Goal: Obtain resource: Download file/media

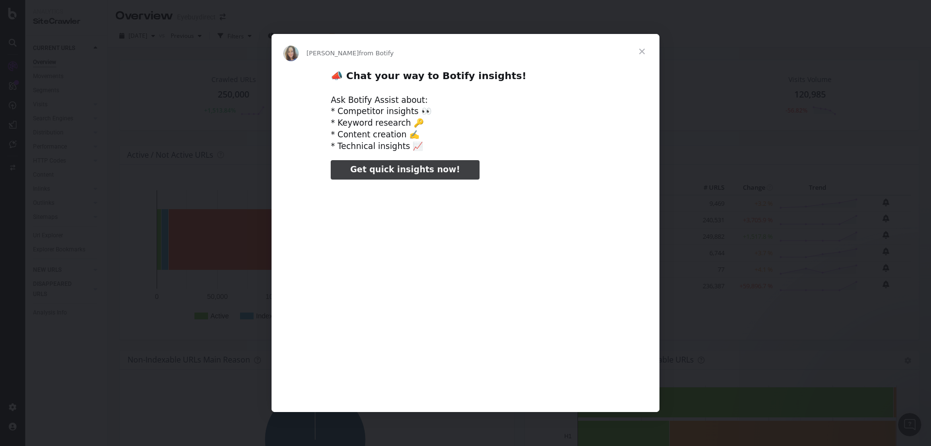
type input "51777"
click at [643, 48] on span "Close" at bounding box center [642, 51] width 35 height 35
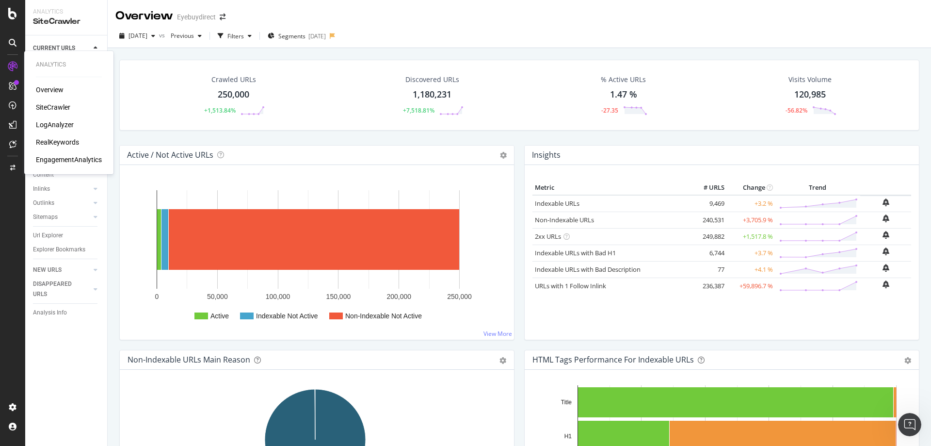
click at [52, 144] on div "RealKeywords" at bounding box center [57, 142] width 43 height 10
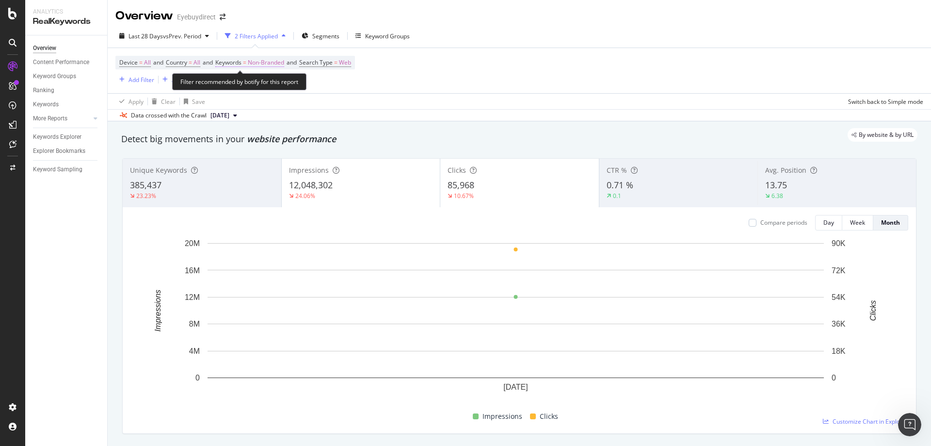
click at [265, 63] on span "Non-Branded" at bounding box center [266, 63] width 36 height 14
click at [251, 89] on span "Non-Branded" at bounding box center [249, 85] width 40 height 8
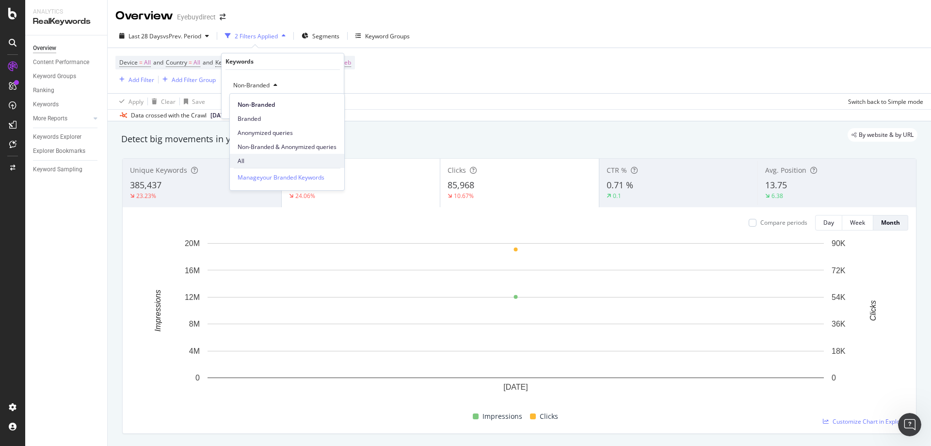
click at [246, 162] on span "All" at bounding box center [287, 161] width 99 height 9
click at [330, 105] on div "Apply" at bounding box center [328, 106] width 15 height 8
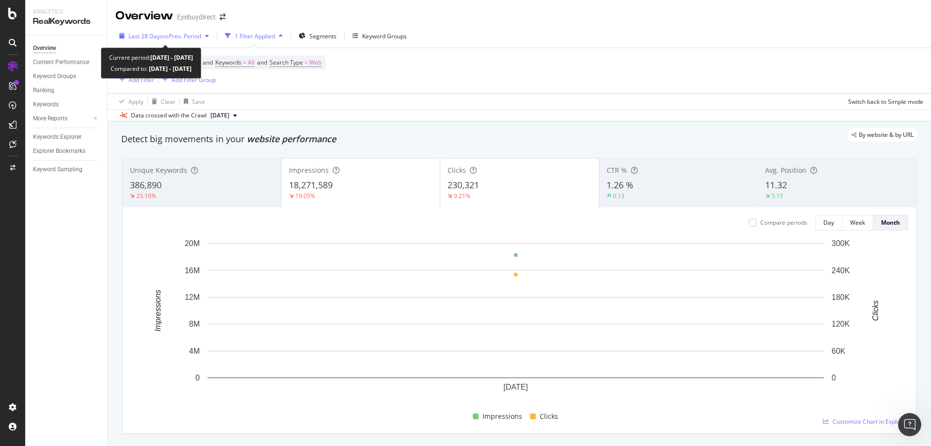
click at [172, 35] on span "vs Prev. Period" at bounding box center [182, 36] width 38 height 8
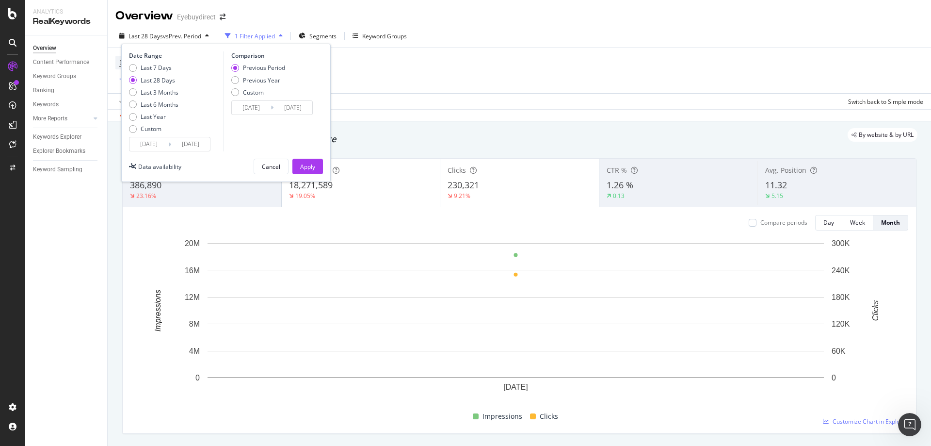
click at [150, 141] on input "[DATE]" at bounding box center [149, 144] width 39 height 14
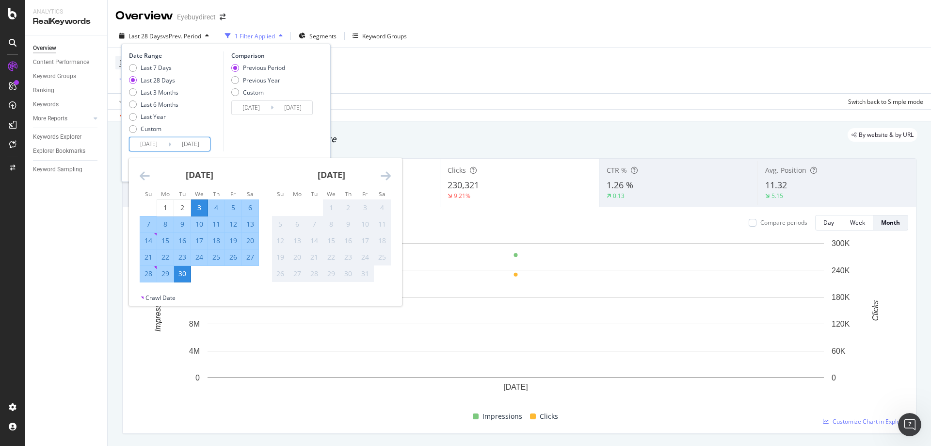
click at [141, 172] on icon "Move backward to switch to the previous month." at bounding box center [145, 176] width 10 height 12
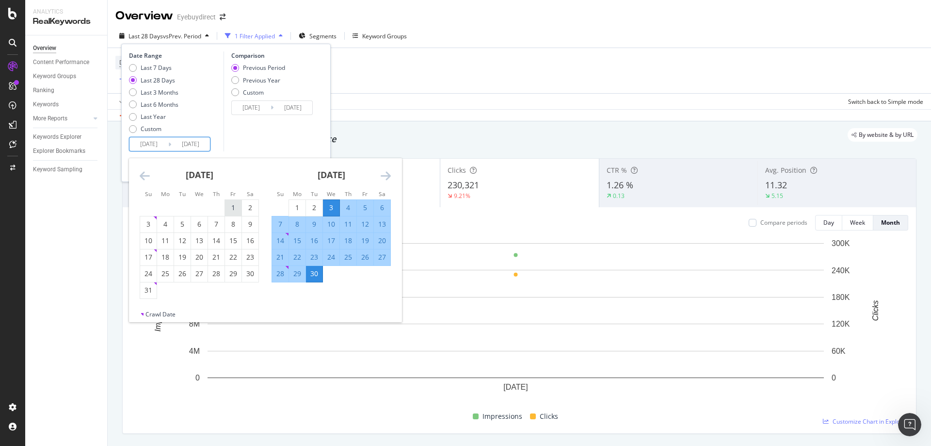
click at [233, 205] on div "1" at bounding box center [233, 208] width 16 height 10
type input "[DATE]"
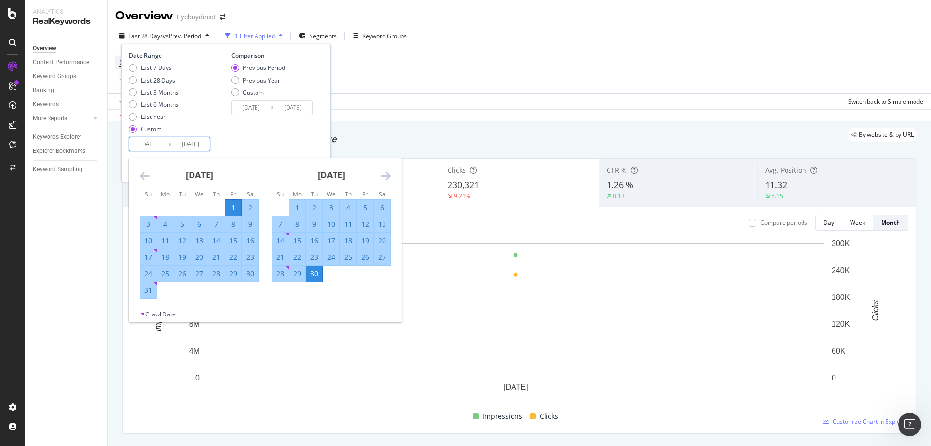
click at [147, 292] on div "31" at bounding box center [148, 290] width 16 height 10
type input "[DATE]"
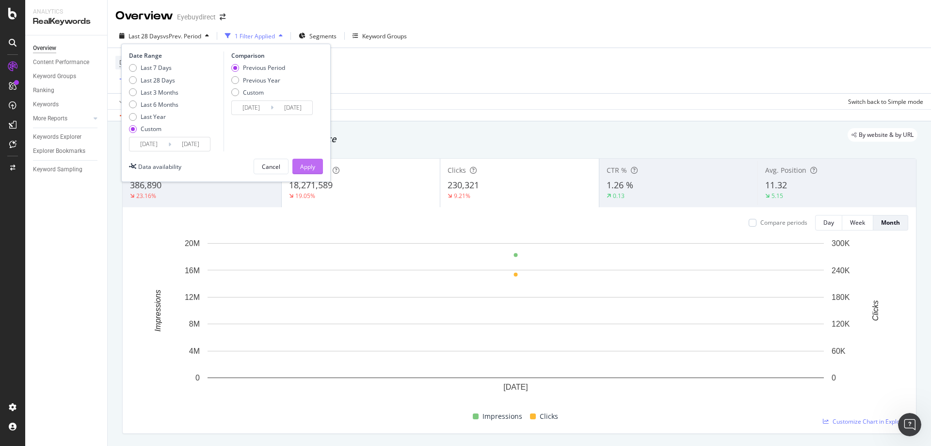
click at [303, 163] on div "Apply" at bounding box center [307, 167] width 15 height 8
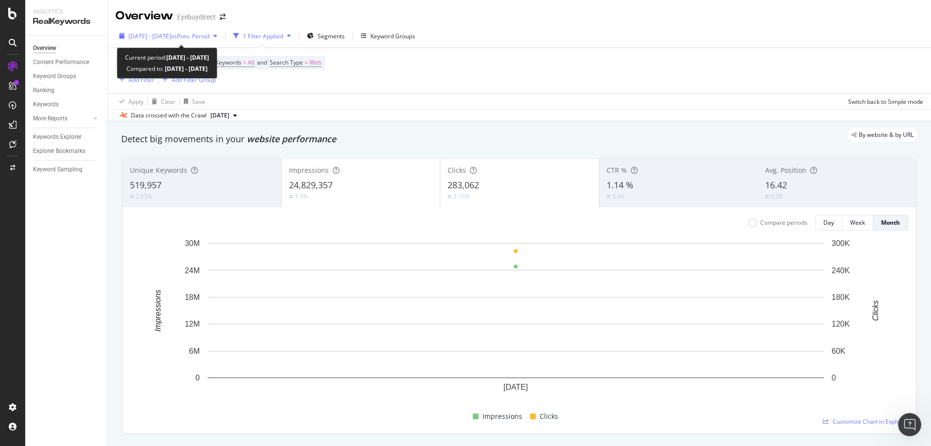
click at [150, 39] on span "[DATE] - [DATE]" at bounding box center [150, 36] width 43 height 8
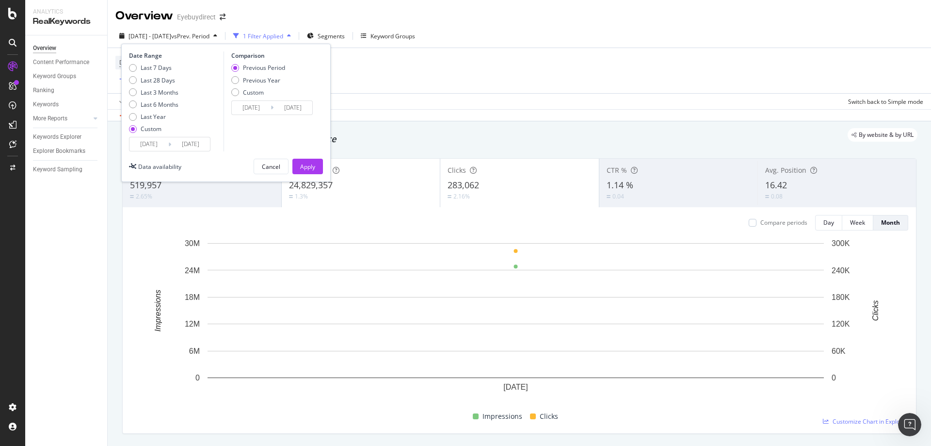
click at [145, 144] on input "[DATE]" at bounding box center [149, 144] width 39 height 14
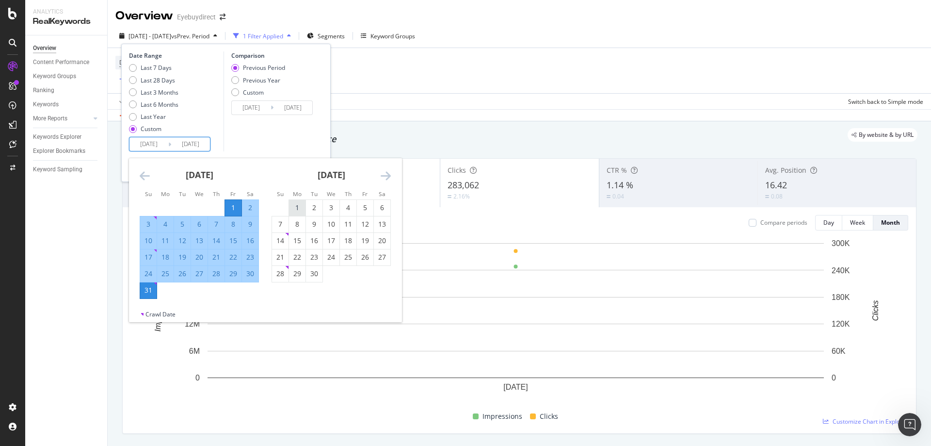
click at [301, 203] on div "1" at bounding box center [297, 208] width 16 height 10
type input "[DATE]"
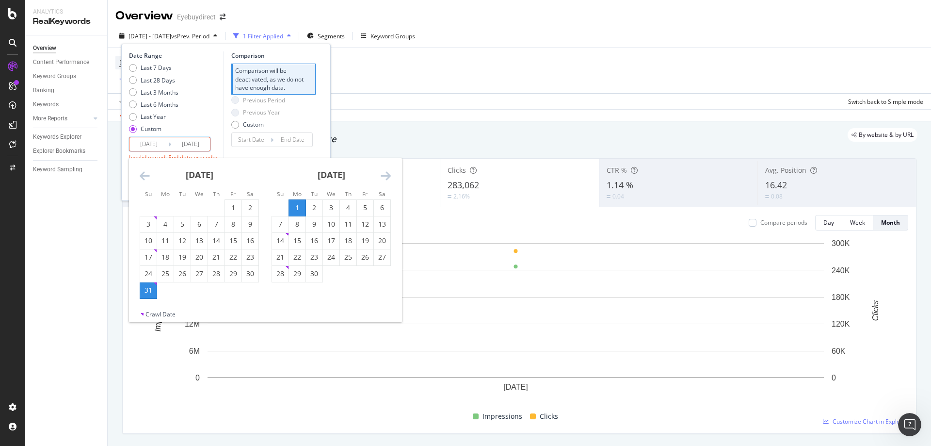
click at [313, 275] on div "30" at bounding box center [314, 274] width 16 height 10
type input "[DATE]"
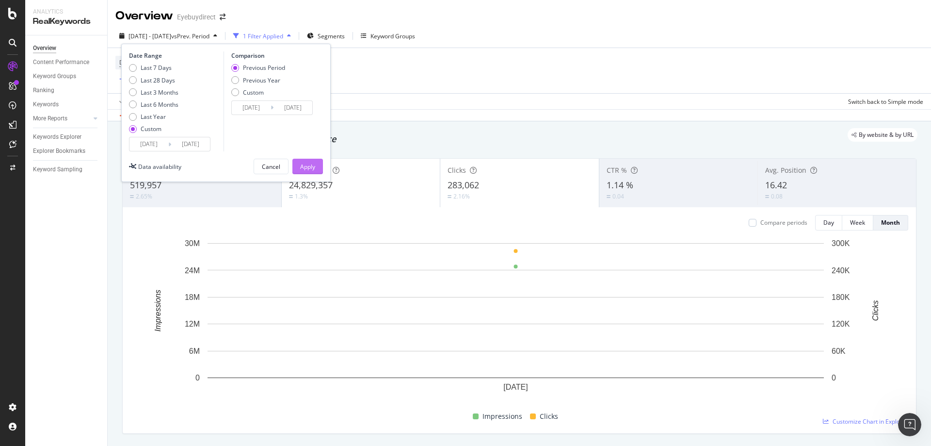
click at [307, 168] on div "Apply" at bounding box center [307, 167] width 15 height 8
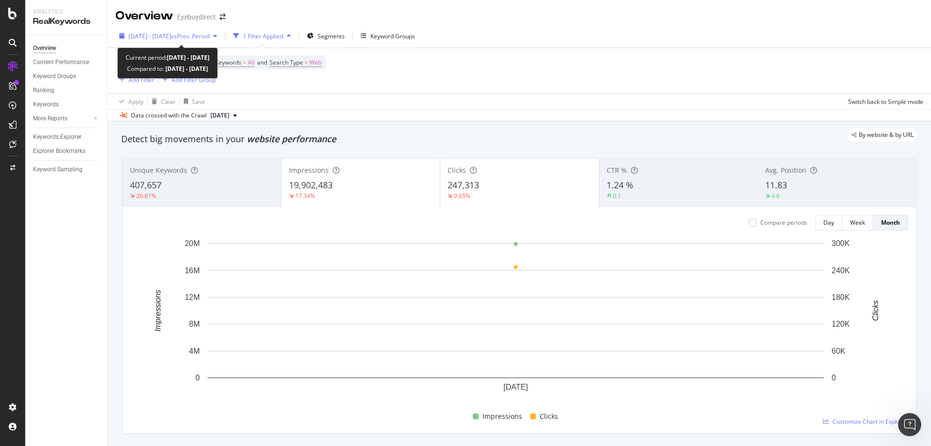
click at [171, 39] on span "[DATE] - [DATE]" at bounding box center [150, 36] width 43 height 8
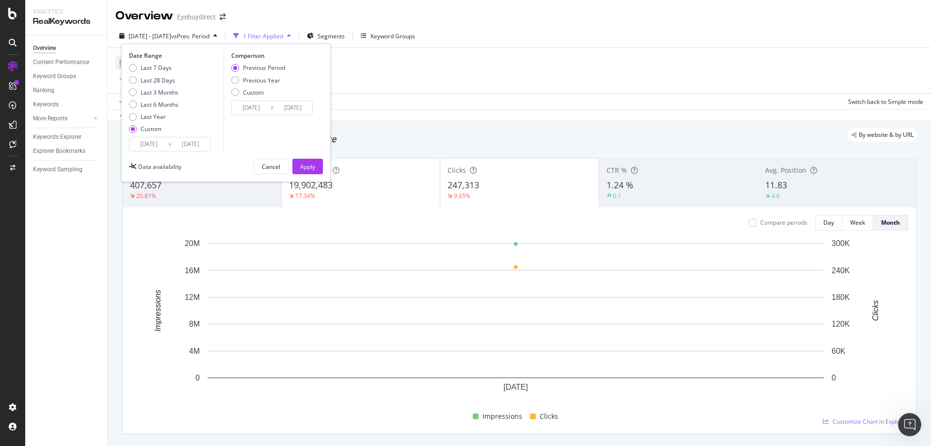
click at [146, 143] on input "[DATE]" at bounding box center [149, 144] width 39 height 14
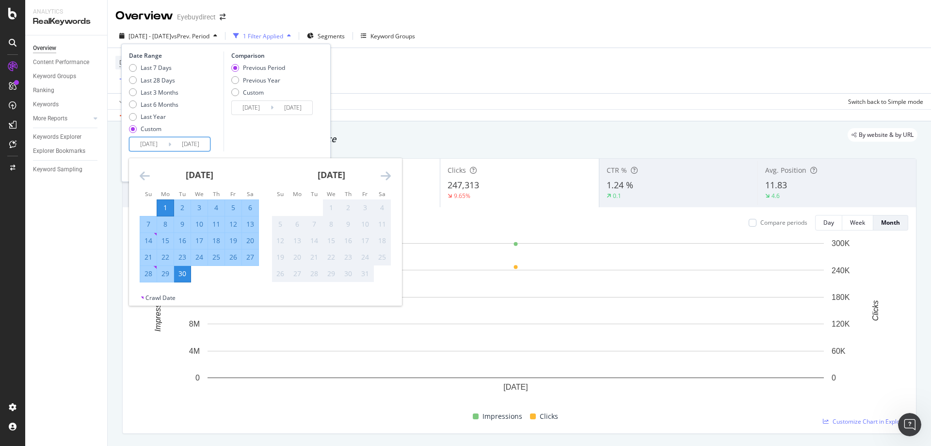
click at [143, 171] on icon "Move backward to switch to the previous month." at bounding box center [145, 176] width 10 height 12
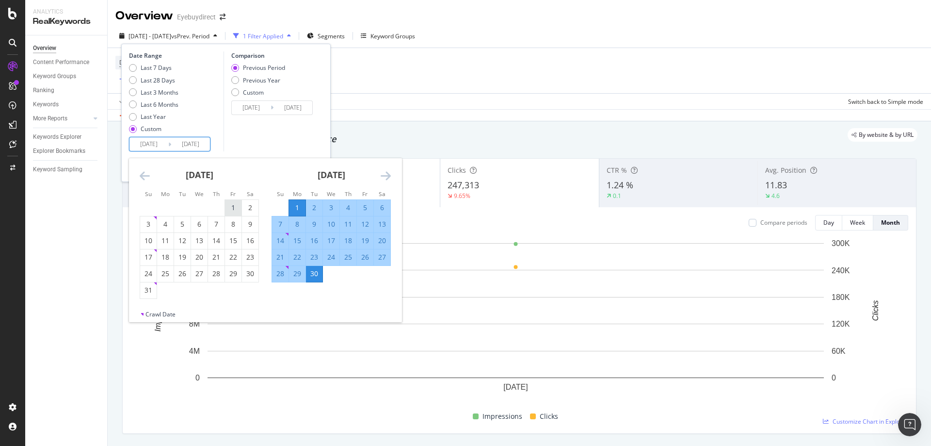
click at [235, 206] on div "1" at bounding box center [233, 208] width 16 height 10
type input "[DATE]"
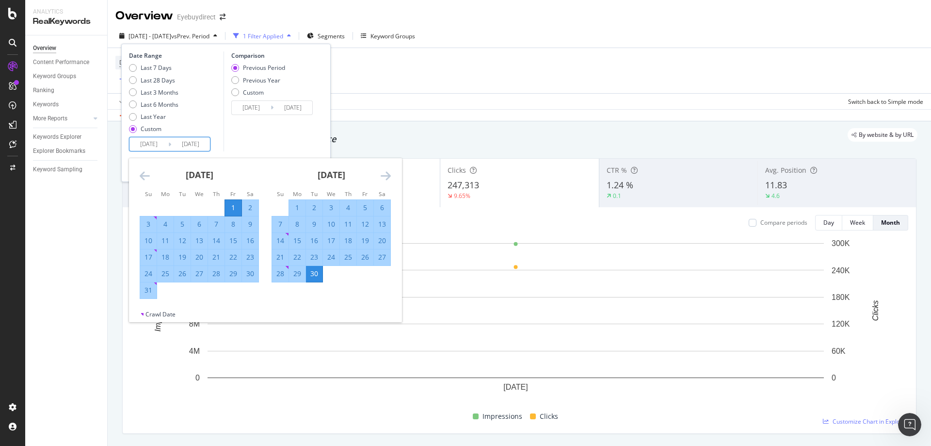
click at [148, 294] on div "31" at bounding box center [148, 290] width 16 height 10
type input "[DATE]"
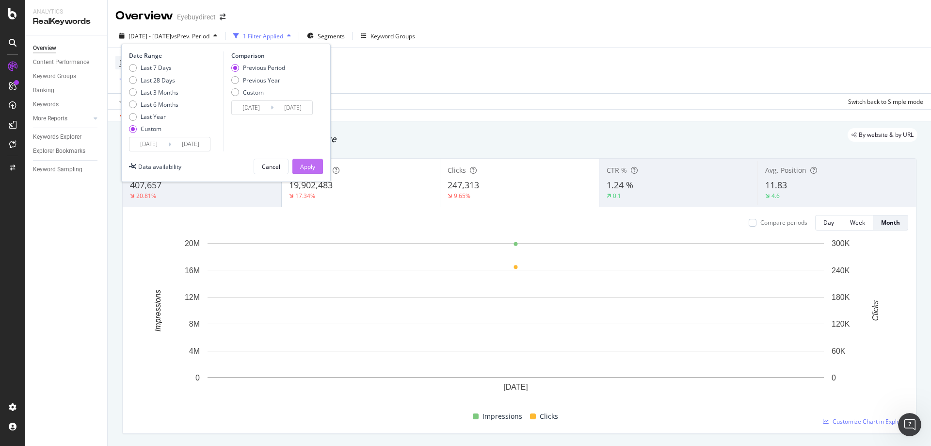
click at [305, 165] on div "Apply" at bounding box center [307, 167] width 15 height 8
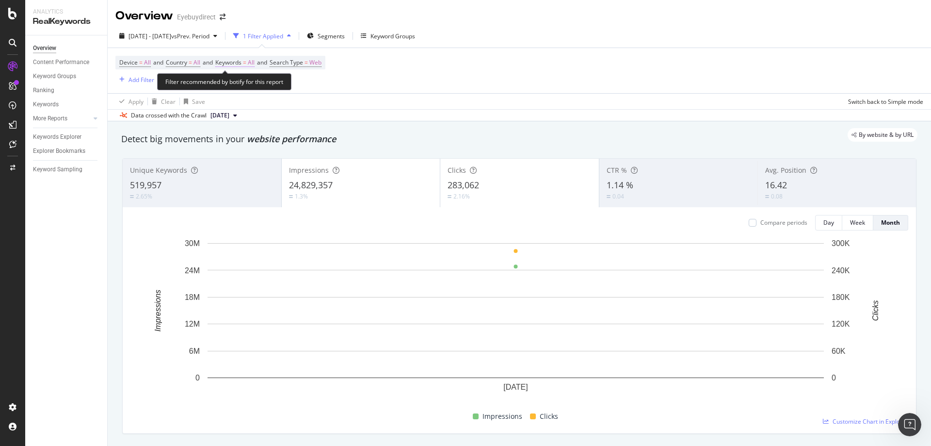
click at [240, 62] on span "Keywords" at bounding box center [228, 62] width 26 height 8
click at [187, 62] on span "Country" at bounding box center [176, 62] width 21 height 8
click at [394, 77] on div "Device = All and Country = All and Keywords = All and Search Type = Web Add Fil…" at bounding box center [519, 70] width 808 height 45
click at [190, 62] on span "Country = All" at bounding box center [183, 62] width 34 height 9
click at [183, 87] on span "All" at bounding box center [180, 85] width 7 height 8
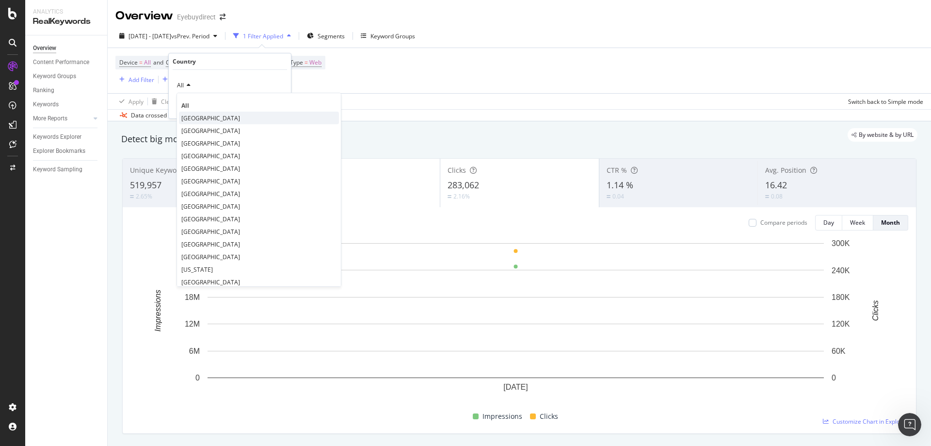
click at [201, 116] on span "[GEOGRAPHIC_DATA]" at bounding box center [210, 118] width 59 height 8
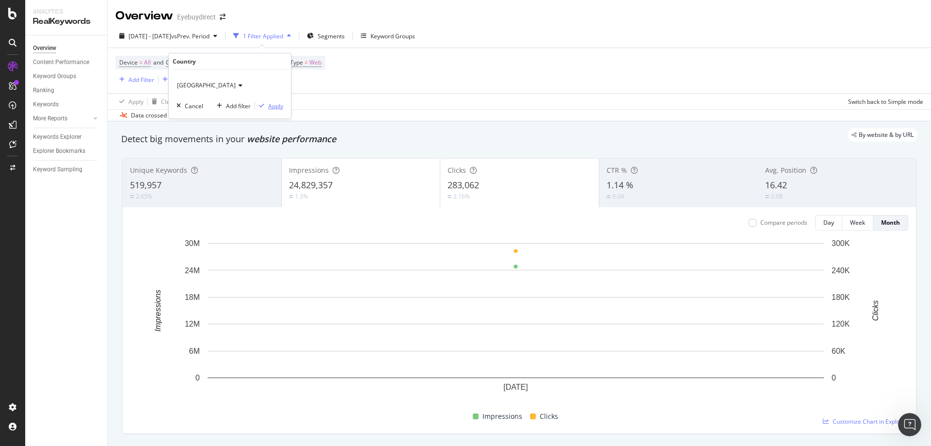
click at [281, 104] on div "Apply" at bounding box center [275, 106] width 15 height 8
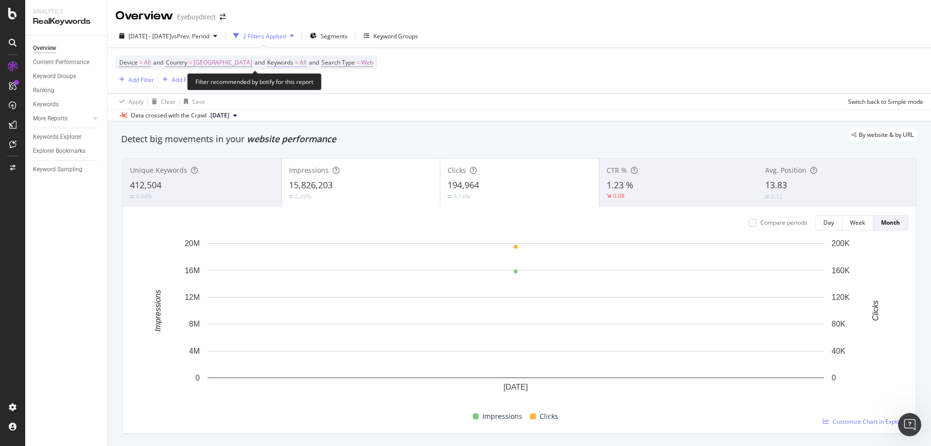
click at [294, 61] on span "Keywords" at bounding box center [280, 62] width 26 height 8
click at [296, 85] on span "All" at bounding box center [295, 85] width 11 height 8
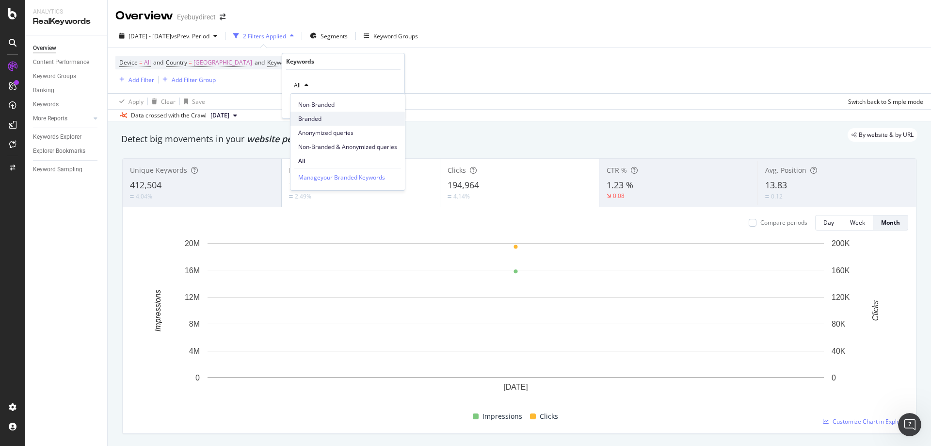
click at [307, 119] on span "Branded" at bounding box center [347, 118] width 99 height 9
click at [386, 105] on div "Apply" at bounding box center [389, 106] width 15 height 8
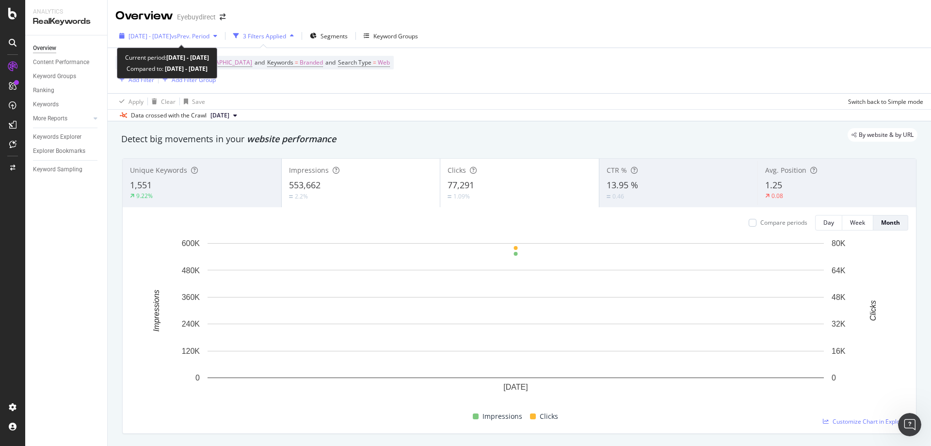
click at [206, 35] on span "vs Prev. Period" at bounding box center [190, 36] width 38 height 8
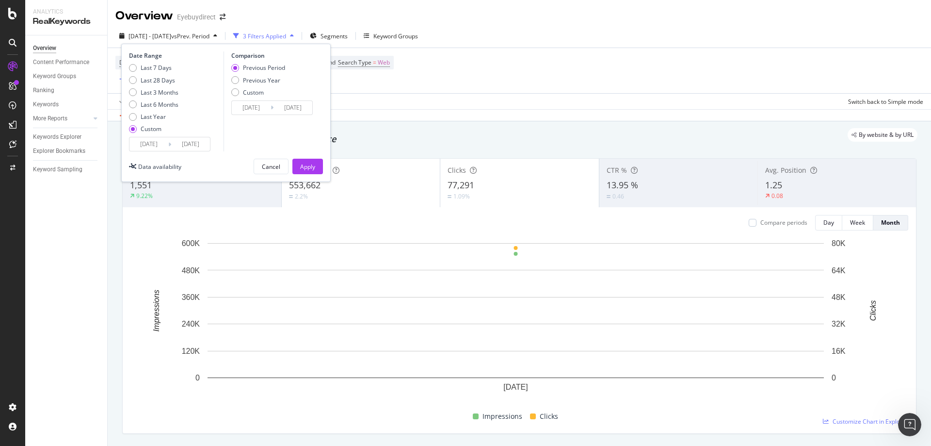
click at [147, 147] on input "[DATE]" at bounding box center [149, 144] width 39 height 14
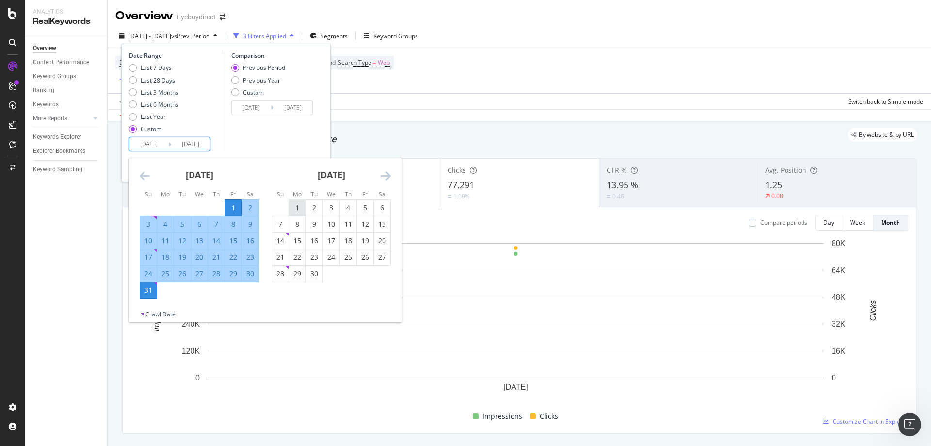
click at [295, 208] on div "1" at bounding box center [297, 208] width 16 height 10
type input "[DATE]"
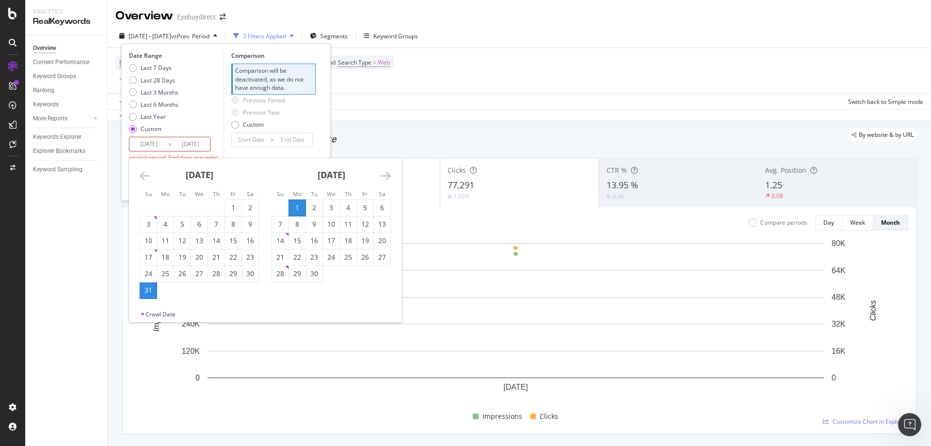
click at [310, 272] on div "30" at bounding box center [314, 274] width 16 height 10
type input "[DATE]"
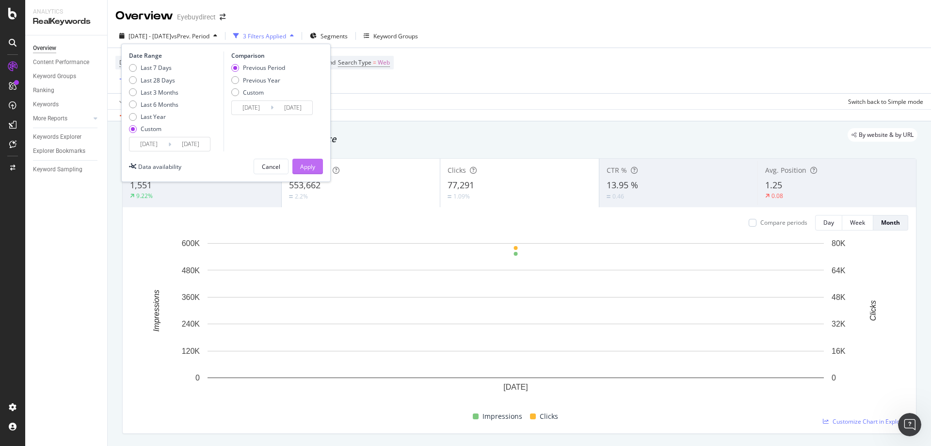
click at [305, 163] on div "Apply" at bounding box center [307, 166] width 15 height 15
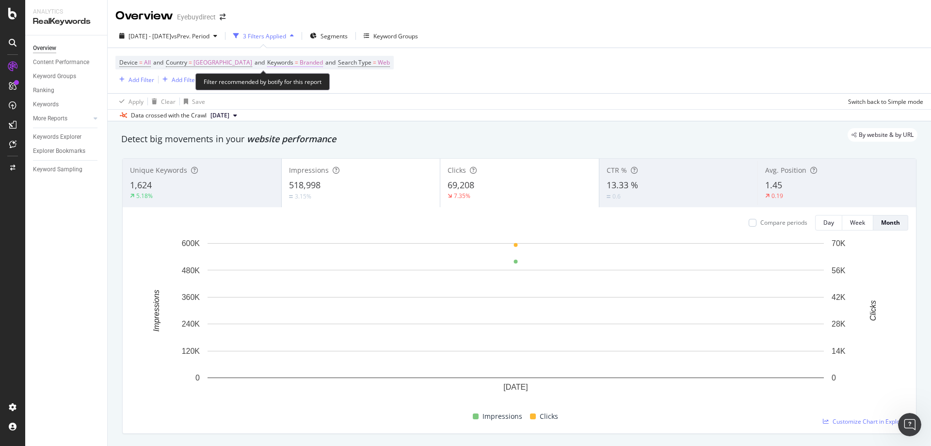
click at [294, 62] on span "Keywords" at bounding box center [280, 62] width 26 height 8
click at [305, 82] on span "Branded" at bounding box center [303, 85] width 27 height 8
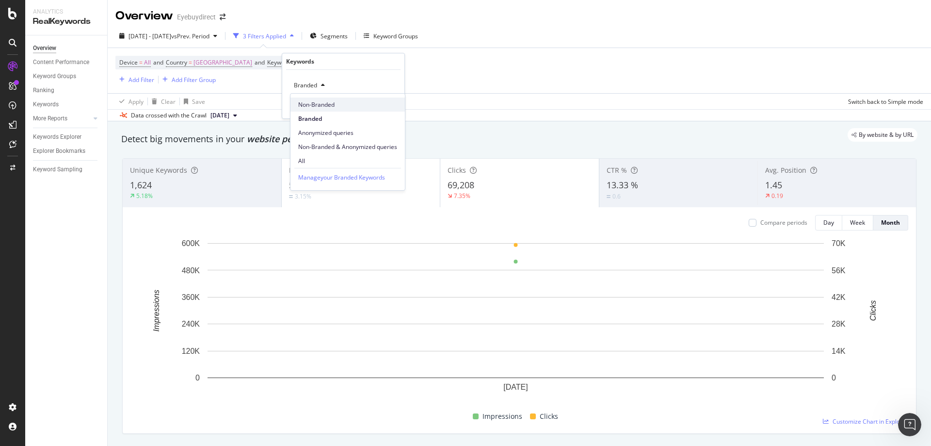
click at [314, 106] on span "Non-Branded" at bounding box center [347, 104] width 99 height 9
click at [384, 103] on div "Apply" at bounding box center [389, 106] width 15 height 8
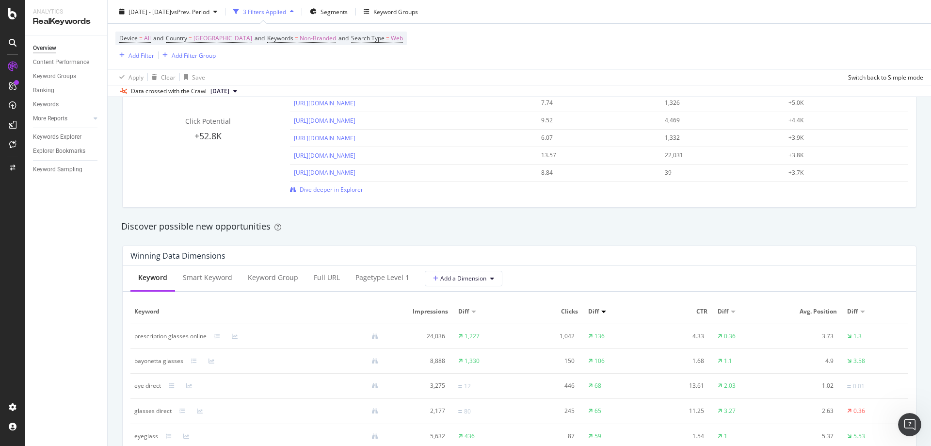
scroll to position [719, 0]
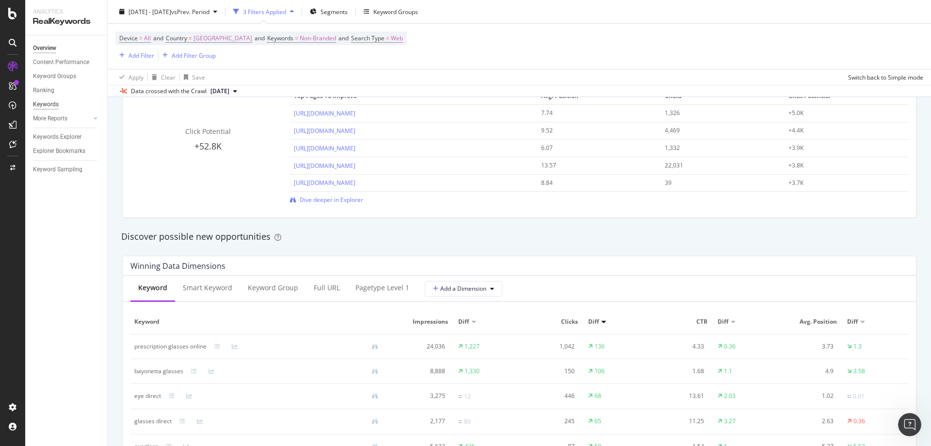
click at [52, 104] on div "Keywords" at bounding box center [46, 104] width 26 height 10
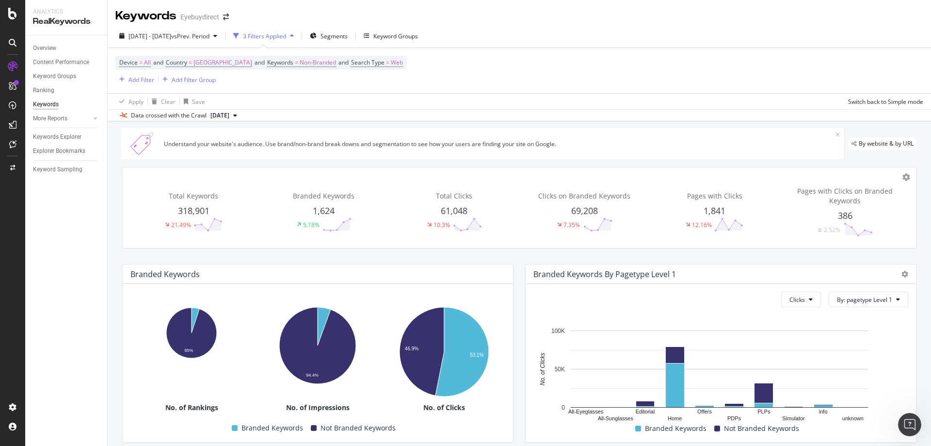
click at [192, 196] on span "Total Keywords" at bounding box center [193, 195] width 49 height 9
click at [54, 136] on div "Keywords Explorer" at bounding box center [57, 137] width 49 height 10
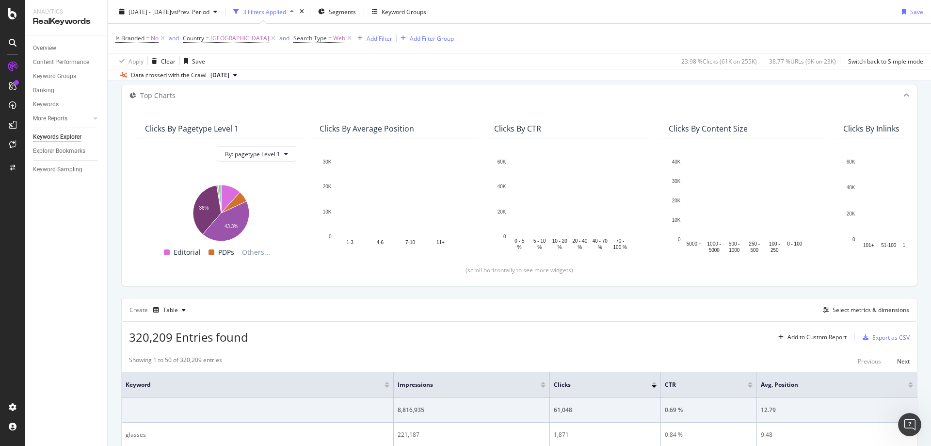
scroll to position [97, 0]
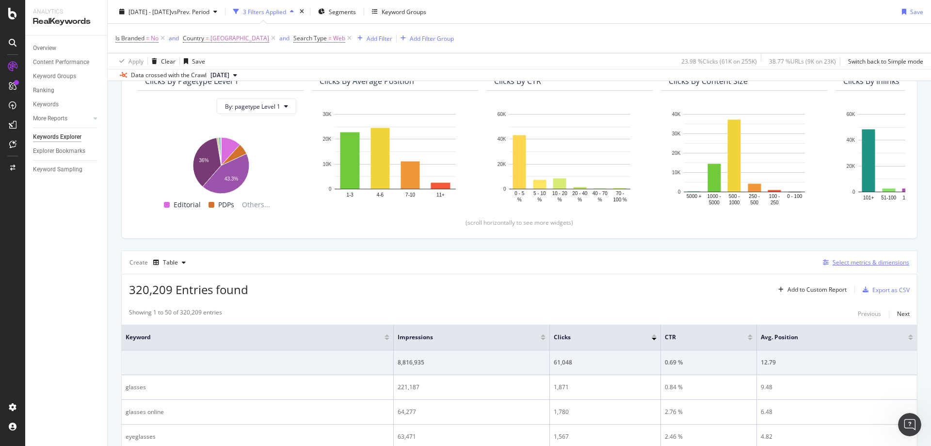
click at [848, 260] on div "Select metrics & dimensions" at bounding box center [871, 262] width 77 height 8
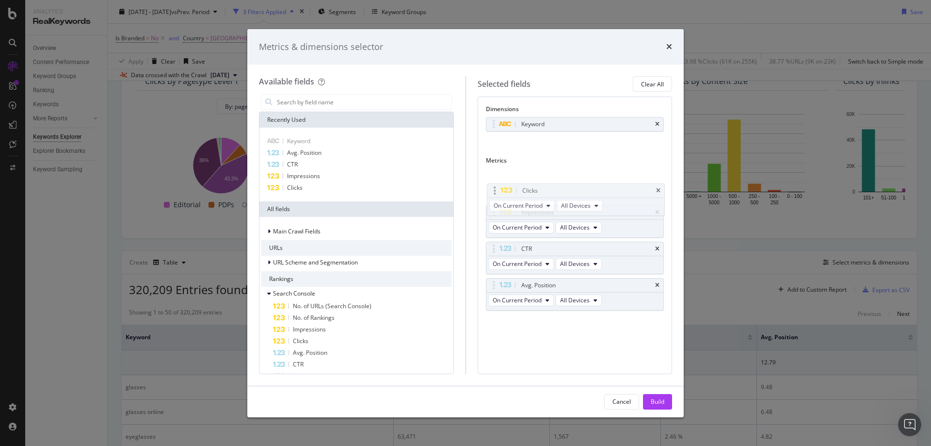
drag, startPoint x: 494, startPoint y: 212, endPoint x: 495, endPoint y: 188, distance: 23.8
click at [495, 188] on body "Analytics RealKeywords Overview Content Performance Keyword Groups Ranking Keyw…" at bounding box center [465, 223] width 931 height 446
click at [655, 399] on div "Build" at bounding box center [658, 401] width 14 height 8
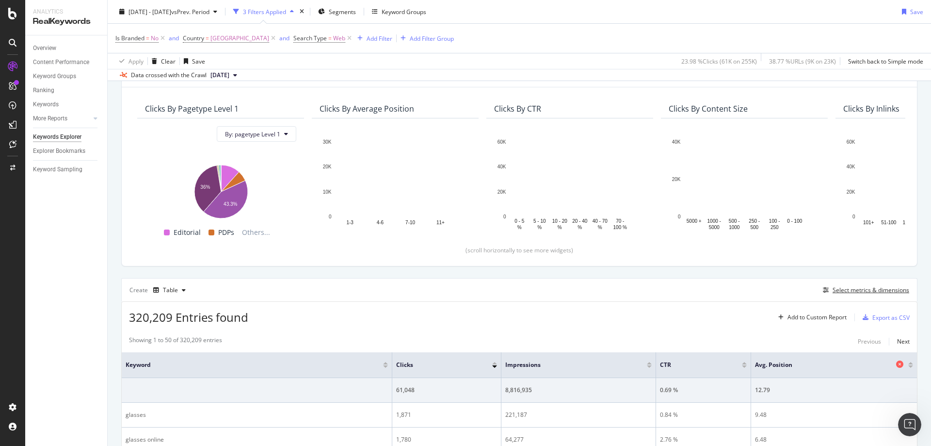
scroll to position [194, 0]
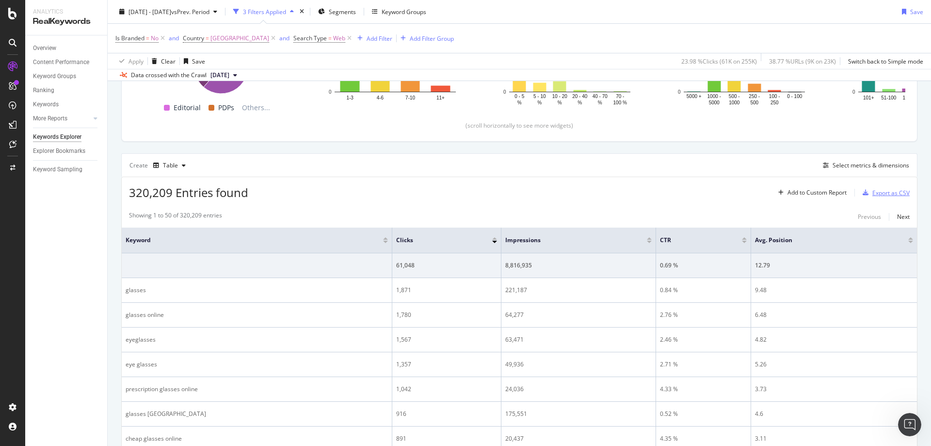
click at [885, 189] on div "Export as CSV" at bounding box center [891, 193] width 37 height 8
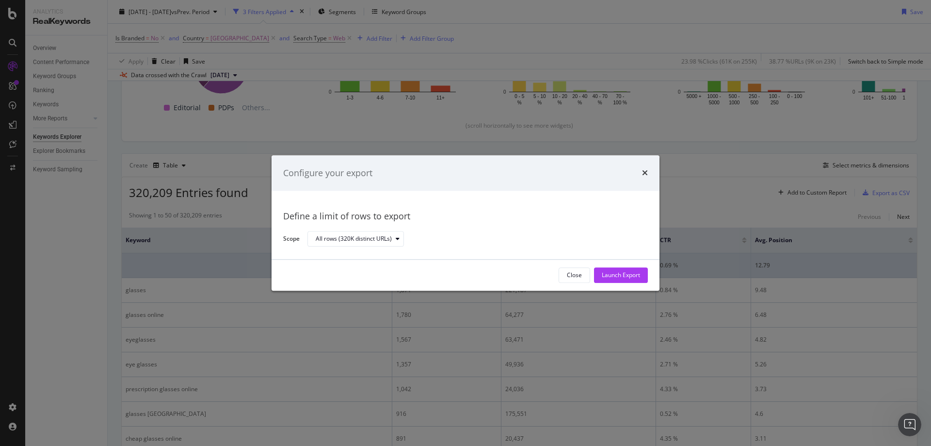
click at [610, 274] on div "Launch Export" at bounding box center [621, 275] width 38 height 8
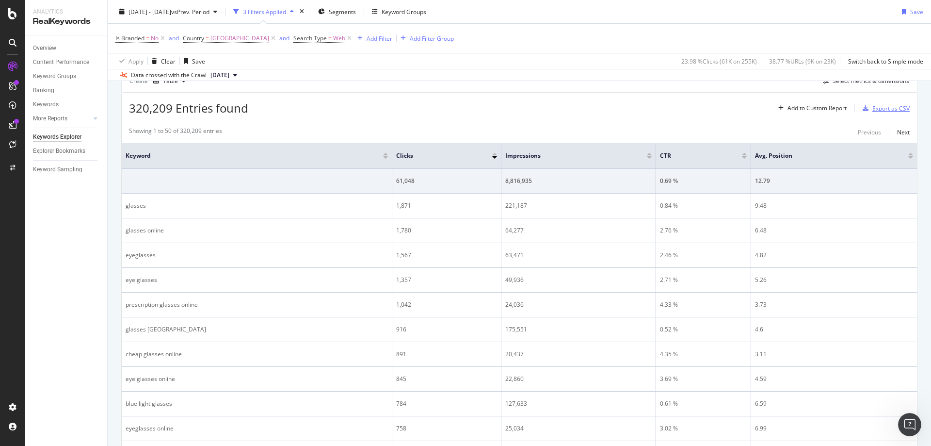
scroll to position [243, 0]
